Goal: Task Accomplishment & Management: Use online tool/utility

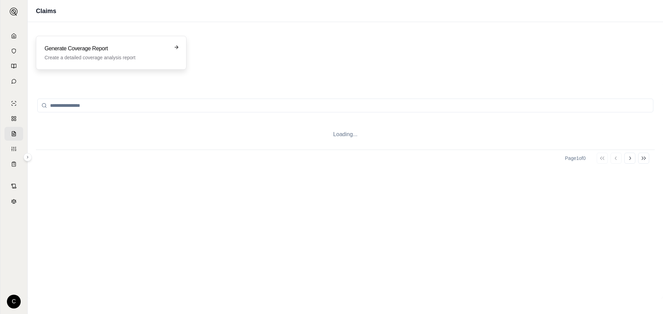
click at [67, 50] on h3 "Generate Coverage Report" at bounding box center [107, 49] width 124 height 8
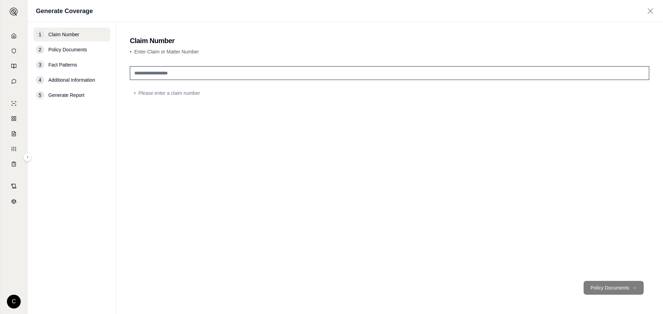
click at [321, 71] on input "text" at bounding box center [389, 73] width 519 height 14
type input "*********"
click at [614, 286] on button "Policy Documents →" at bounding box center [613, 288] width 60 height 14
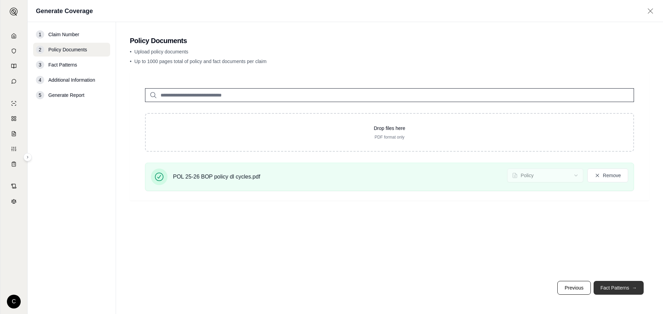
click at [611, 288] on button "Fact Patterns →" at bounding box center [618, 288] width 50 height 14
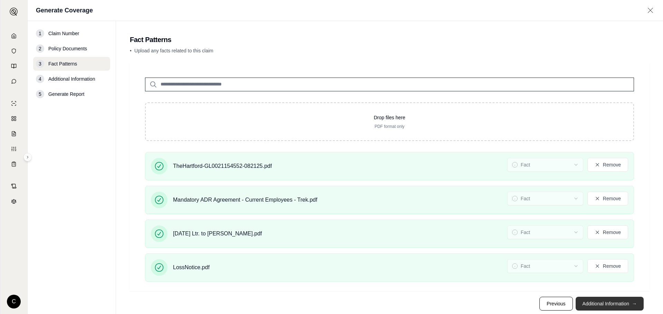
click at [611, 303] on button "Additional Information →" at bounding box center [609, 304] width 68 height 14
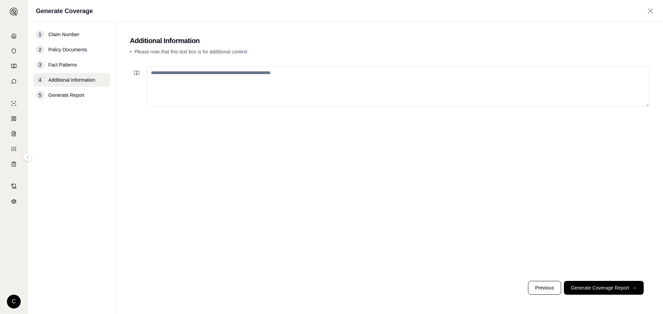
click at [242, 83] on textarea at bounding box center [397, 86] width 503 height 41
click at [257, 78] on textarea "**********" at bounding box center [397, 86] width 503 height 41
click at [347, 81] on textarea "**********" at bounding box center [397, 86] width 503 height 41
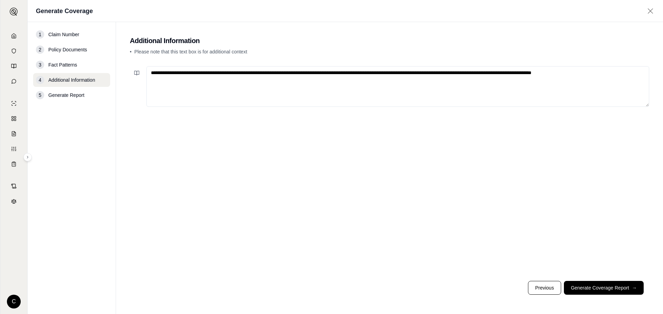
click at [620, 77] on textarea "**********" at bounding box center [397, 86] width 503 height 41
paste textarea "**********"
click at [421, 84] on textarea at bounding box center [397, 86] width 503 height 41
click at [540, 73] on textarea at bounding box center [397, 86] width 503 height 41
click at [199, 85] on textarea at bounding box center [397, 86] width 503 height 41
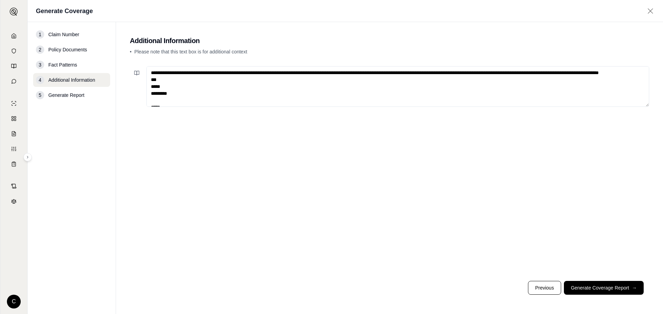
click at [197, 80] on textarea at bounding box center [397, 86] width 503 height 41
click at [595, 71] on textarea at bounding box center [397, 86] width 503 height 41
paste textarea "**********"
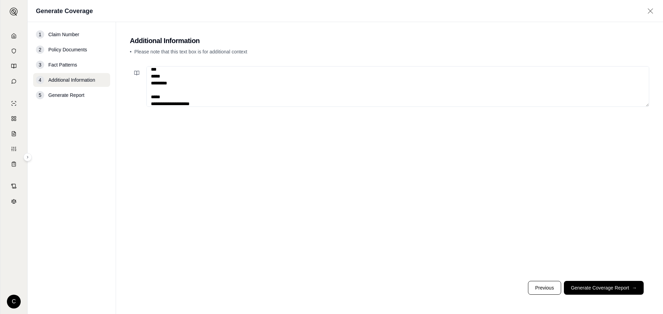
type textarea "**********"
click at [351, 215] on div at bounding box center [389, 170] width 519 height 212
click at [602, 287] on button "Generate Coverage Report →" at bounding box center [604, 288] width 80 height 14
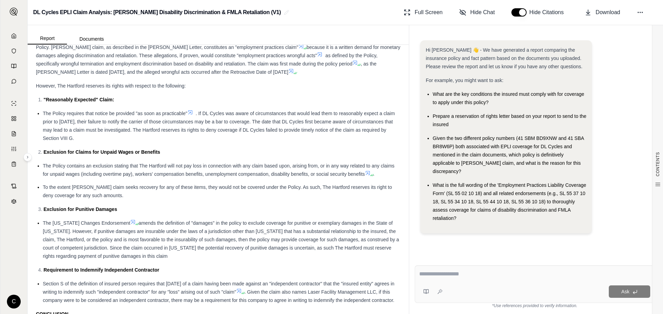
scroll to position [3196, 0]
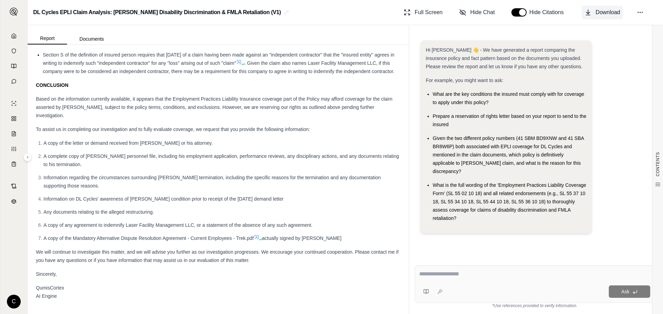
click at [598, 17] on button "Download" at bounding box center [602, 13] width 41 height 14
click at [327, 18] on div "DL Cycles EPLI Claim Analysis: [PERSON_NAME] Disability Discrimination & FMLA R…" at bounding box center [345, 12] width 635 height 25
click at [640, 10] on icon at bounding box center [640, 12] width 7 height 7
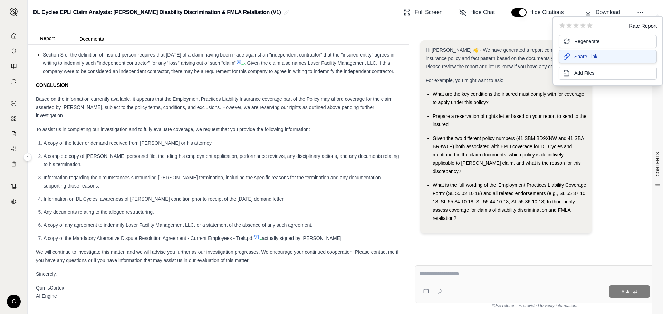
click at [575, 57] on span "Share Link" at bounding box center [585, 56] width 23 height 7
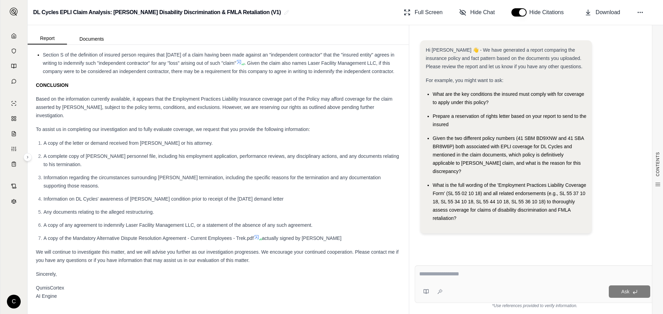
click at [517, 13] on button "button" at bounding box center [518, 12] width 15 height 8
click at [359, 76] on li "Section S of the definition of insured person requires that [DATE] of a claim h…" at bounding box center [222, 63] width 358 height 25
drag, startPoint x: 150, startPoint y: 289, endPoint x: 128, endPoint y: 285, distance: 22.4
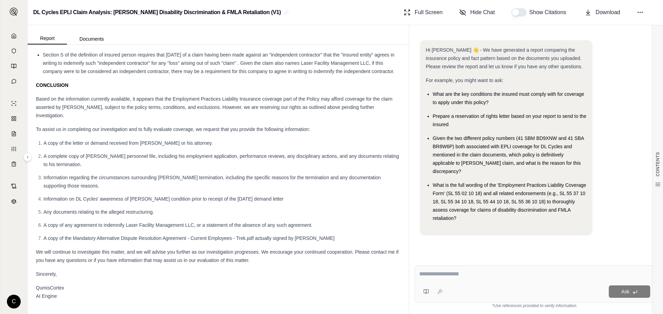
click at [150, 289] on div "QumisCortex AI Engine" at bounding box center [218, 292] width 365 height 17
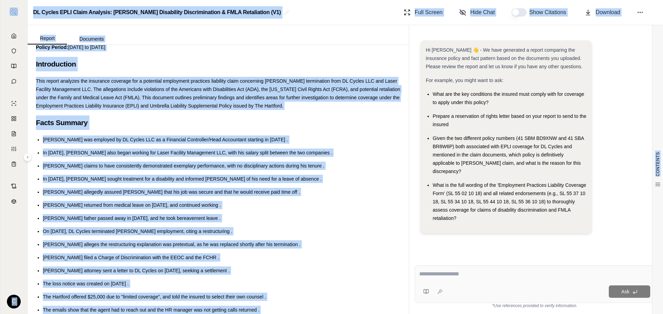
scroll to position [0, 0]
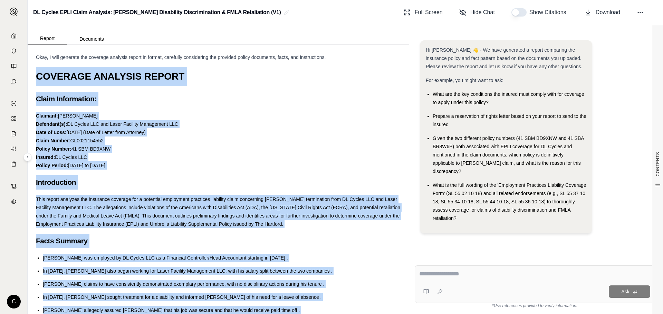
drag, startPoint x: 68, startPoint y: 300, endPoint x: 38, endPoint y: 70, distance: 231.1
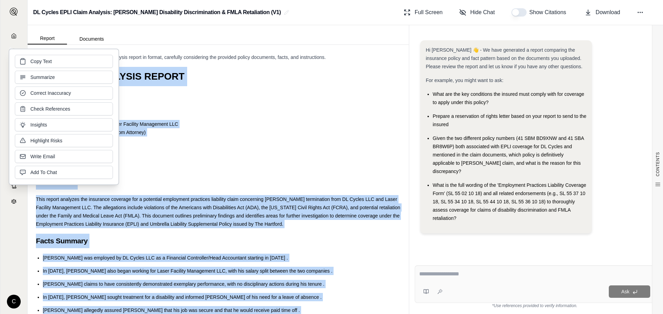
copy div "COVERAGE ANALYSIS REPORT Claim Information: Claimant: [PERSON_NAME] Defendant(s…"
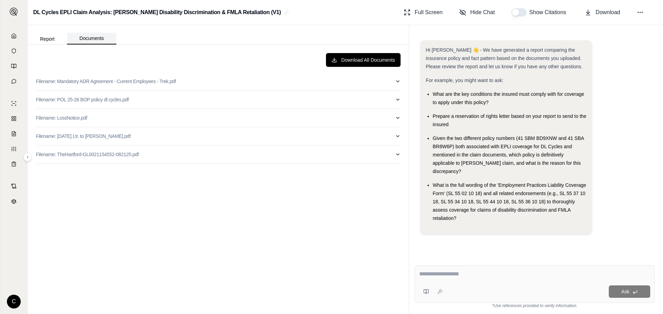
click at [90, 38] on button "Documents" at bounding box center [91, 39] width 49 height 12
click at [93, 136] on p "Filename: [DATE] Ltr. to [PERSON_NAME].pdf" at bounding box center [83, 136] width 95 height 7
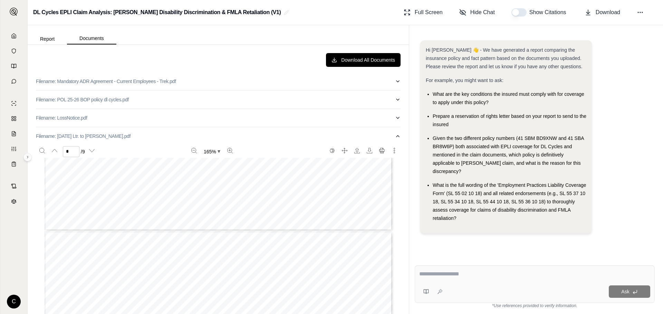
type input "*"
click at [40, 38] on button "Report" at bounding box center [47, 38] width 39 height 11
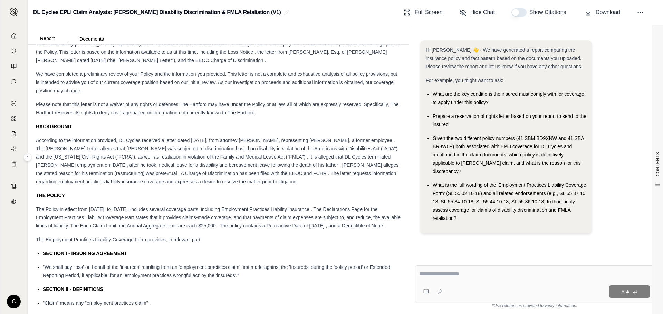
scroll to position [2164, 0]
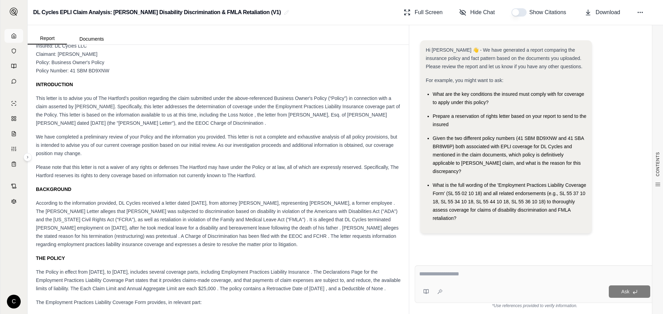
click at [16, 34] on icon at bounding box center [14, 36] width 6 height 6
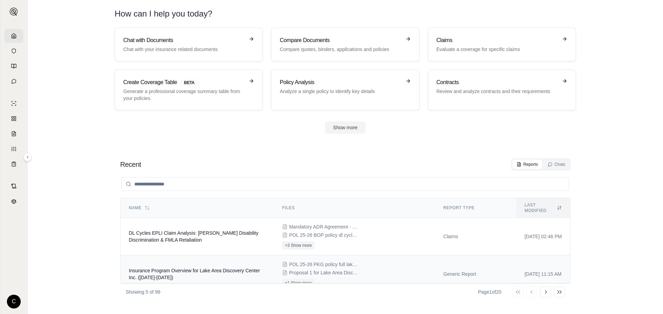
click at [177, 271] on span "Insurance Program Overview for Lake Area Discovery Center Inc. ([DATE]-[DATE])" at bounding box center [194, 274] width 131 height 12
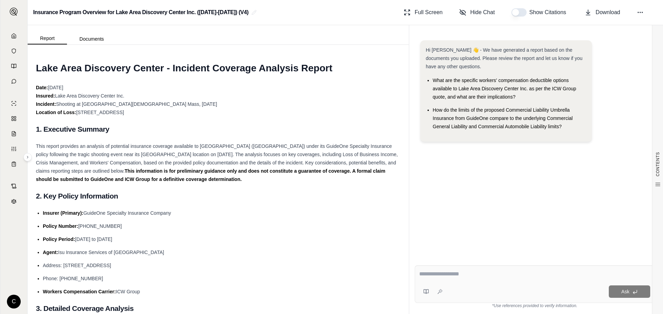
click at [235, 264] on li "Address: [STREET_ADDRESS]" at bounding box center [222, 266] width 358 height 8
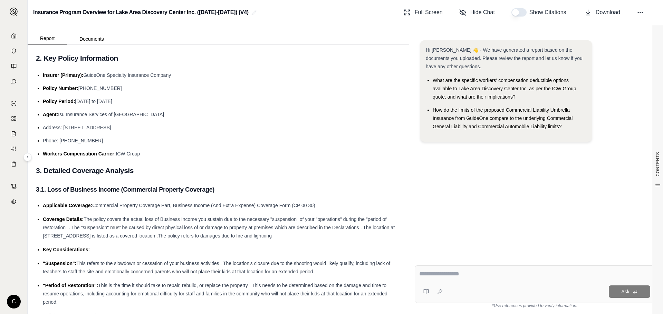
click at [488, 280] on div at bounding box center [534, 275] width 231 height 11
click at [486, 275] on textarea at bounding box center [534, 274] width 231 height 8
paste textarea "**********"
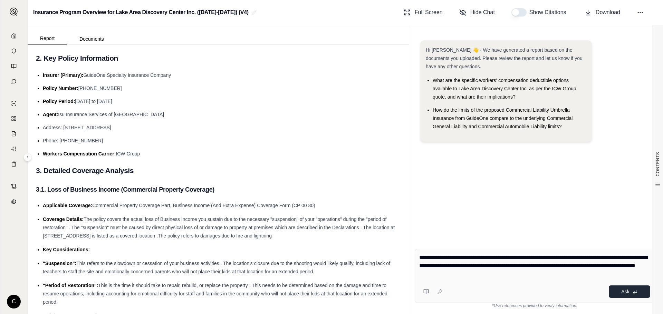
type textarea "**********"
click at [615, 290] on button "Ask" at bounding box center [629, 292] width 41 height 12
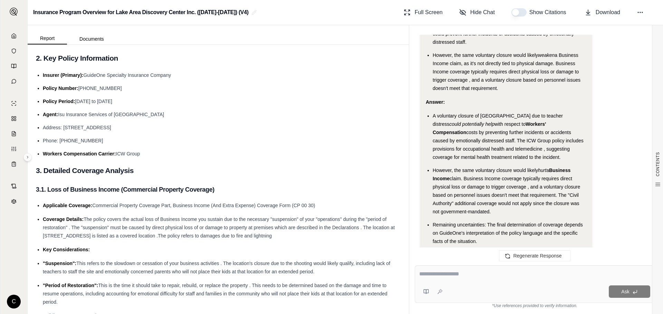
scroll to position [807, 0]
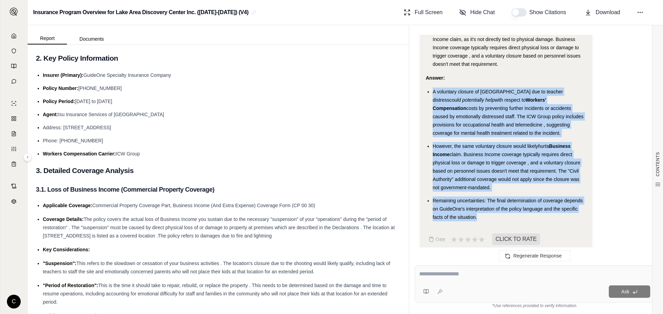
drag, startPoint x: 426, startPoint y: 84, endPoint x: 514, endPoint y: 206, distance: 150.3
click at [514, 206] on ul "A voluntary closure of [GEOGRAPHIC_DATA] due to teacher distress could potentia…" at bounding box center [506, 155] width 161 height 134
copy ul "A voluntary closure of [GEOGRAPHIC_DATA] due to teacher distress could potentia…"
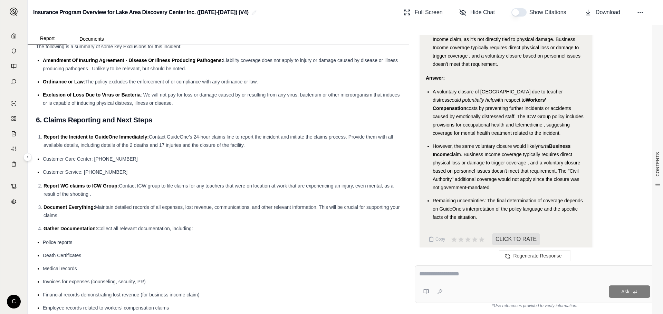
scroll to position [1553, 0]
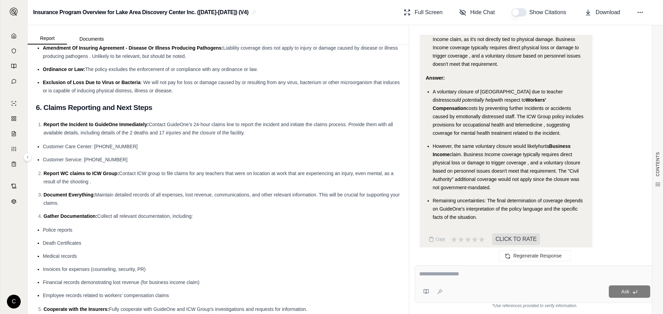
drag, startPoint x: 93, startPoint y: 182, endPoint x: 42, endPoint y: 173, distance: 51.5
click at [43, 173] on li "Report WC claims to ICW Group: Contact ICW group to file claims for any teacher…" at bounding box center [221, 178] width 357 height 17
click at [294, 272] on li "Invoices for expenses (counseling, security, PR)" at bounding box center [222, 269] width 358 height 8
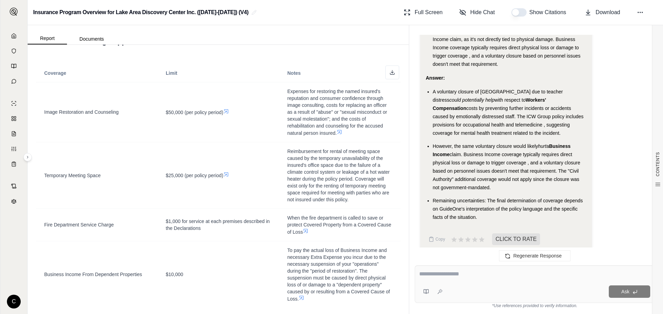
scroll to position [1208, 0]
